Goal: Complete application form: Complete application form

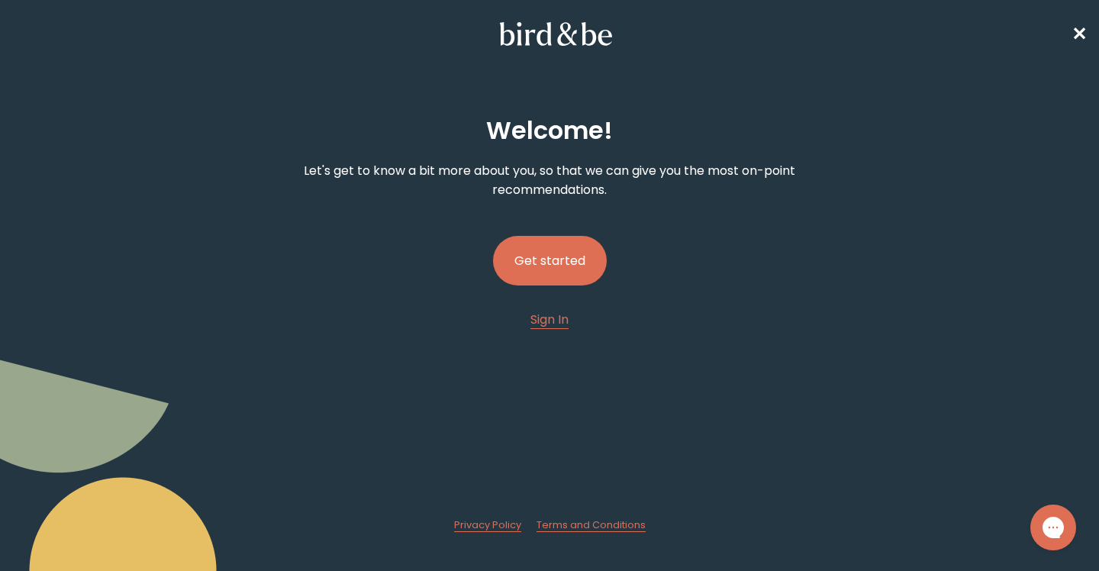
click at [551, 255] on button "Get started" at bounding box center [550, 261] width 114 height 50
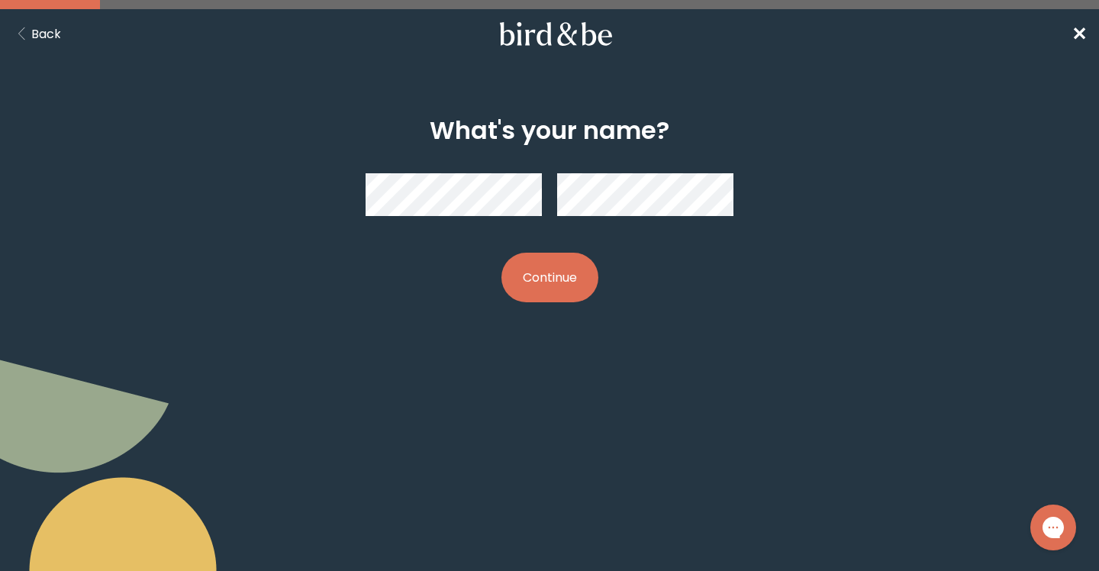
click at [566, 279] on button "Continue" at bounding box center [549, 278] width 97 height 50
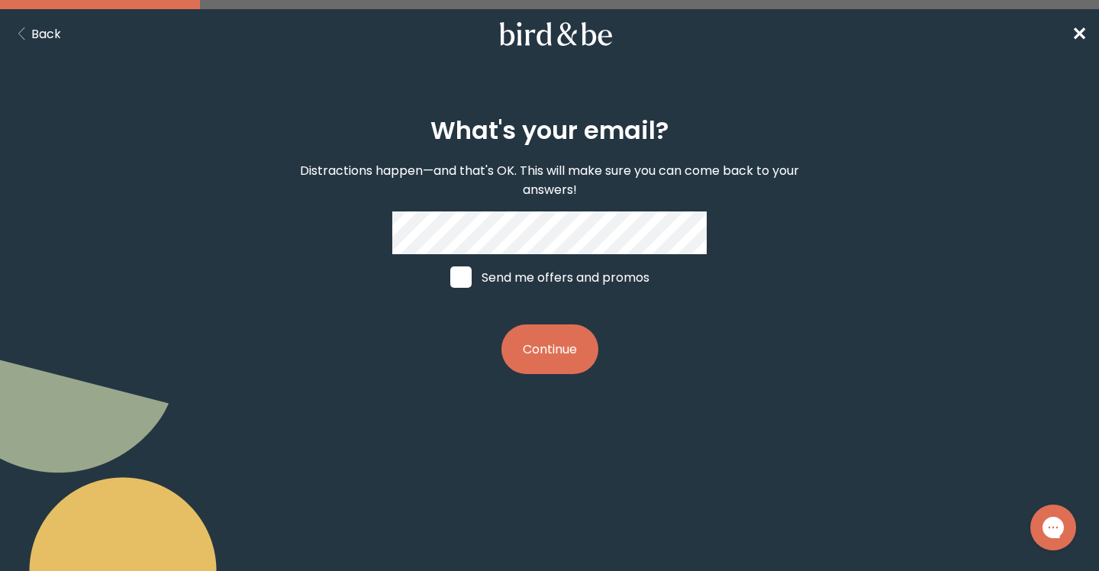
click at [59, 34] on button "Back" at bounding box center [36, 33] width 49 height 19
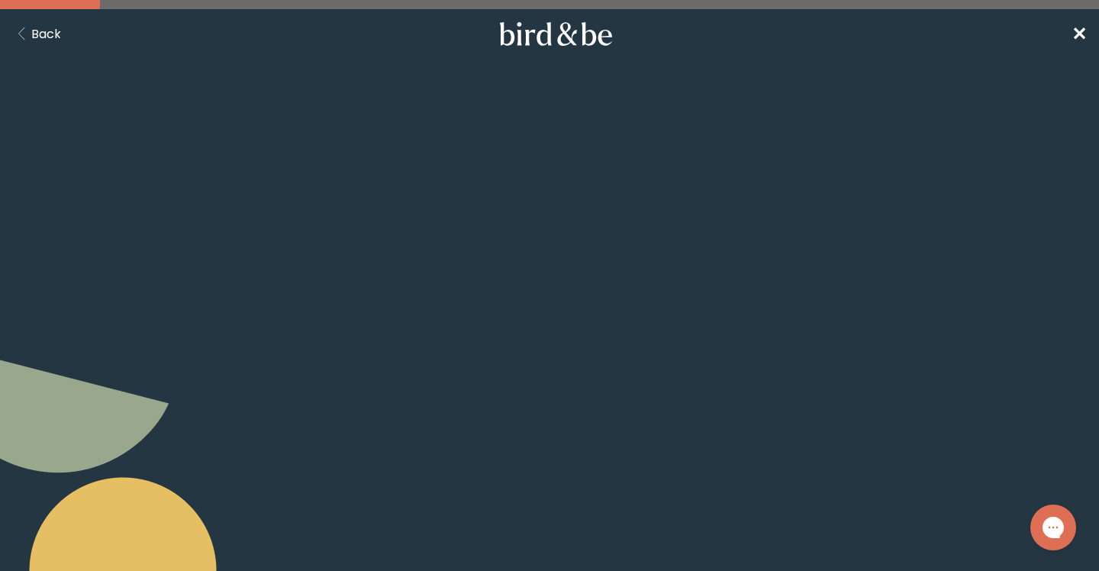
click at [50, 34] on button "Back" at bounding box center [36, 33] width 49 height 19
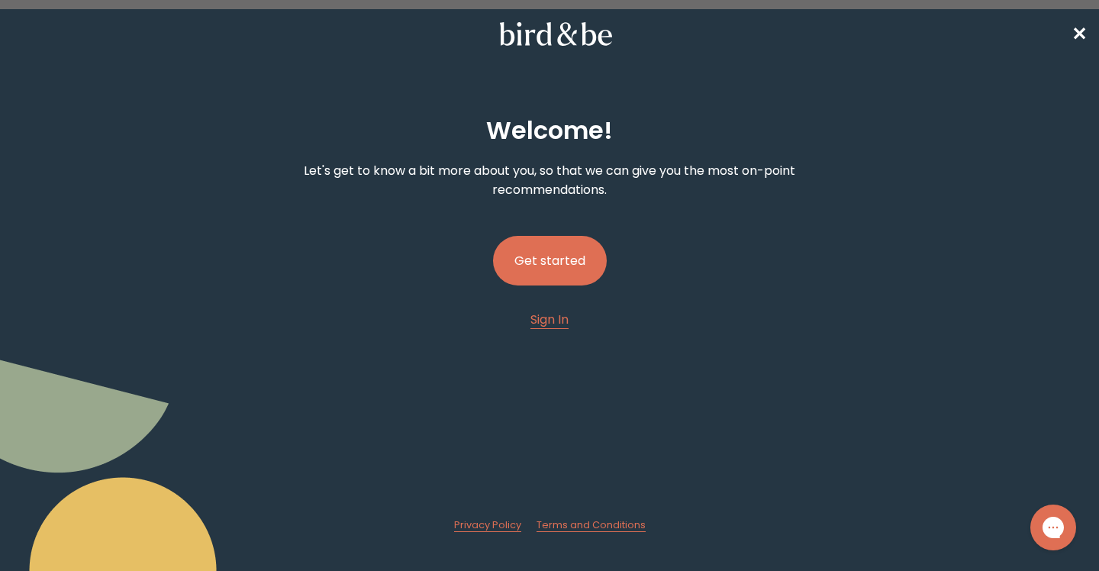
click at [1065, 33] on nav "✕" at bounding box center [549, 33] width 1099 height 49
click at [1079, 29] on span "✕" at bounding box center [1078, 33] width 15 height 25
